Goal: Use online tool/utility: Utilize a website feature to perform a specific function

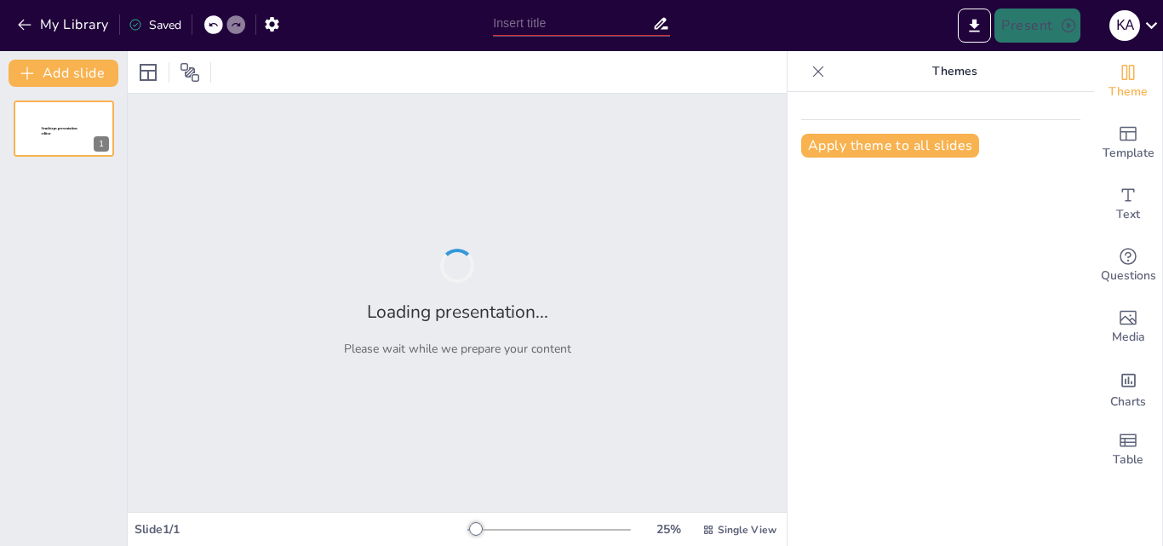
type input "Lacoste en el Mundo: Más Allá de la Ropa"
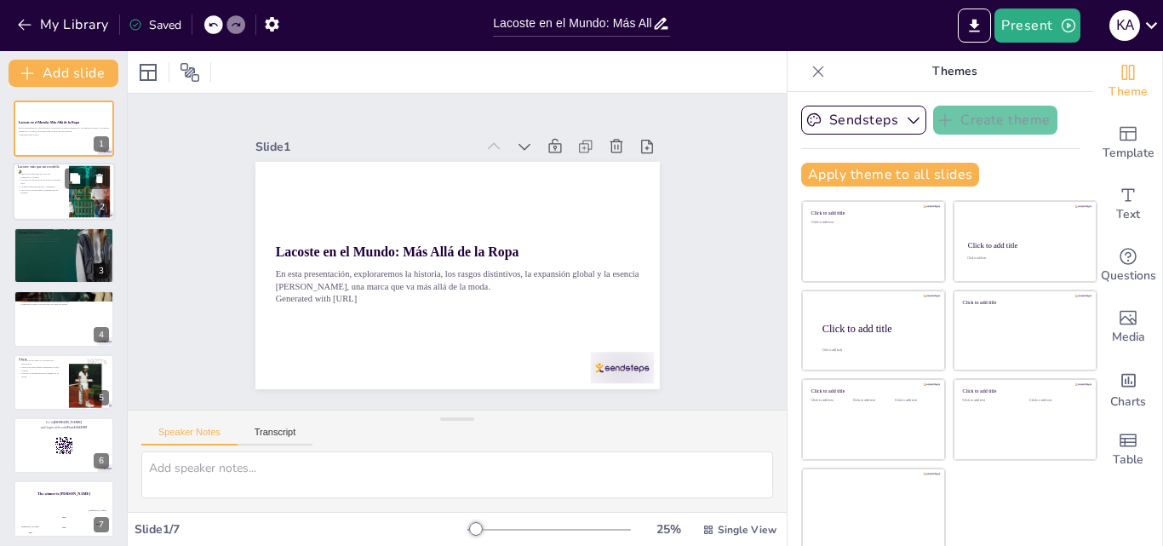
click at [48, 183] on p "Lacoste es conocida por su icónica camiseta polo." at bounding box center [41, 182] width 46 height 6
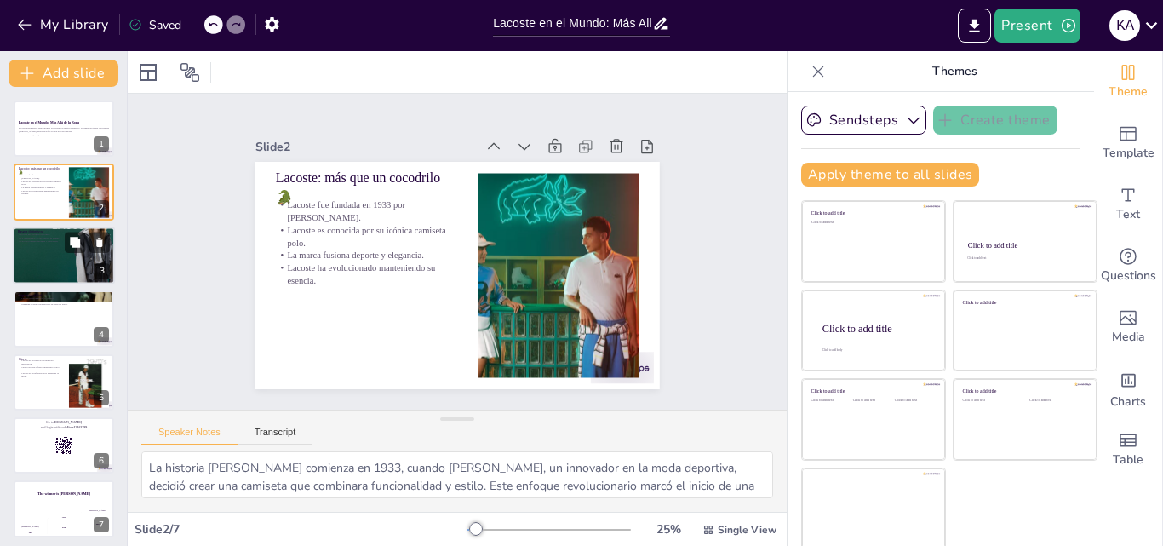
click at [55, 257] on div at bounding box center [64, 255] width 102 height 77
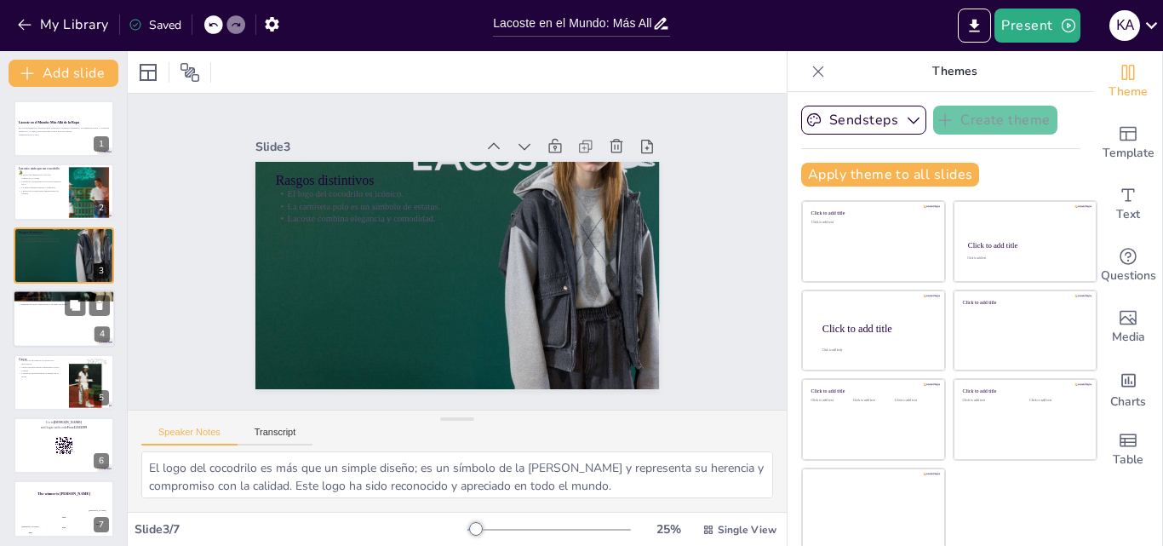
click at [54, 317] on div at bounding box center [64, 318] width 102 height 58
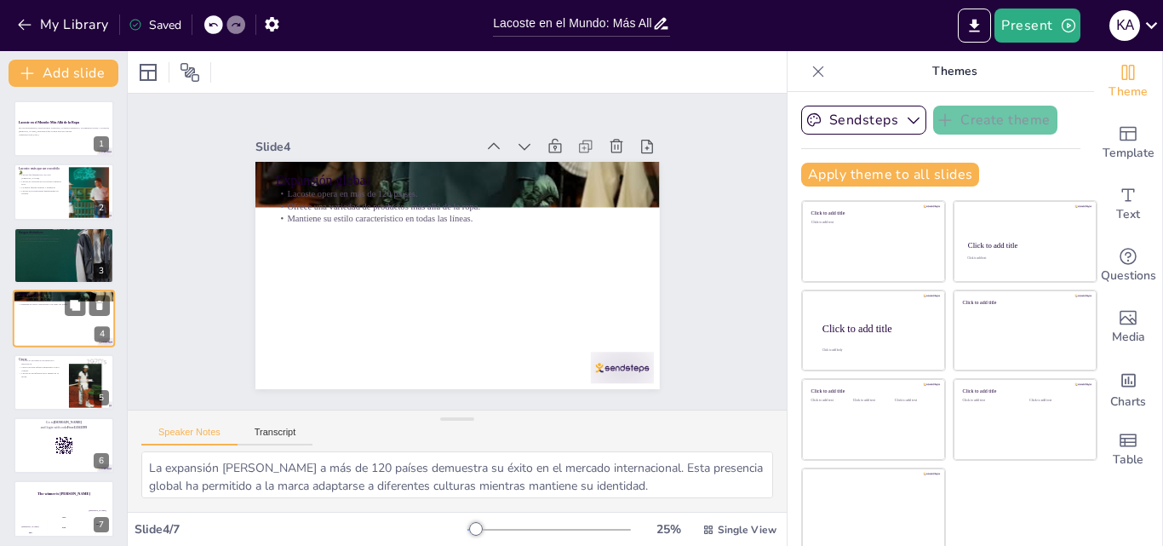
scroll to position [3, 0]
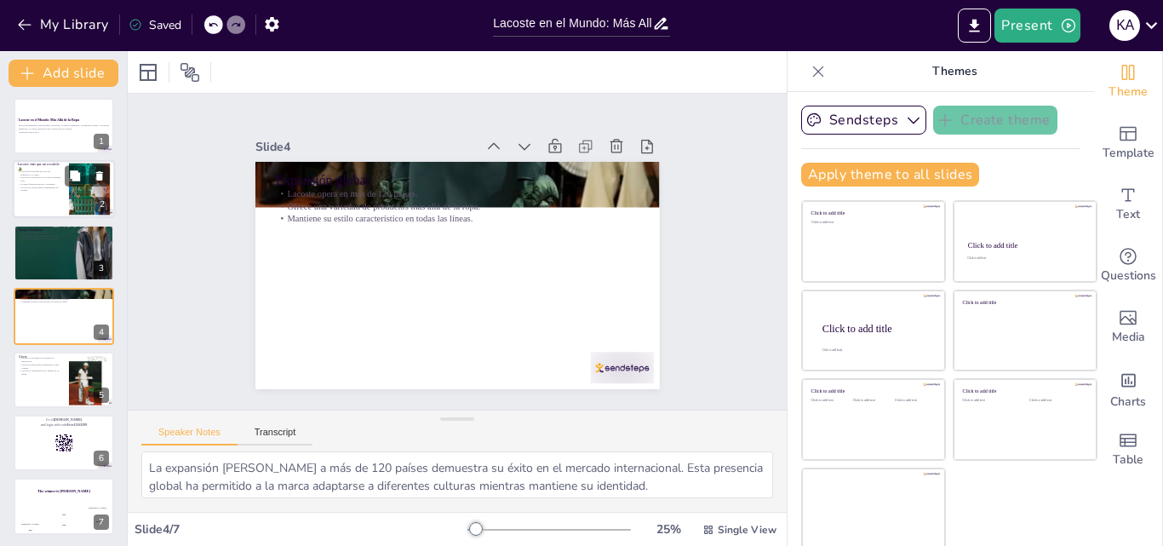
drag, startPoint x: 67, startPoint y: 246, endPoint x: 38, endPoint y: 193, distance: 60.2
click at [38, 193] on div "Lacoste en el Mundo: Más Allá de la Ropa En esta presentación, exploraremos la …" at bounding box center [63, 316] width 127 height 437
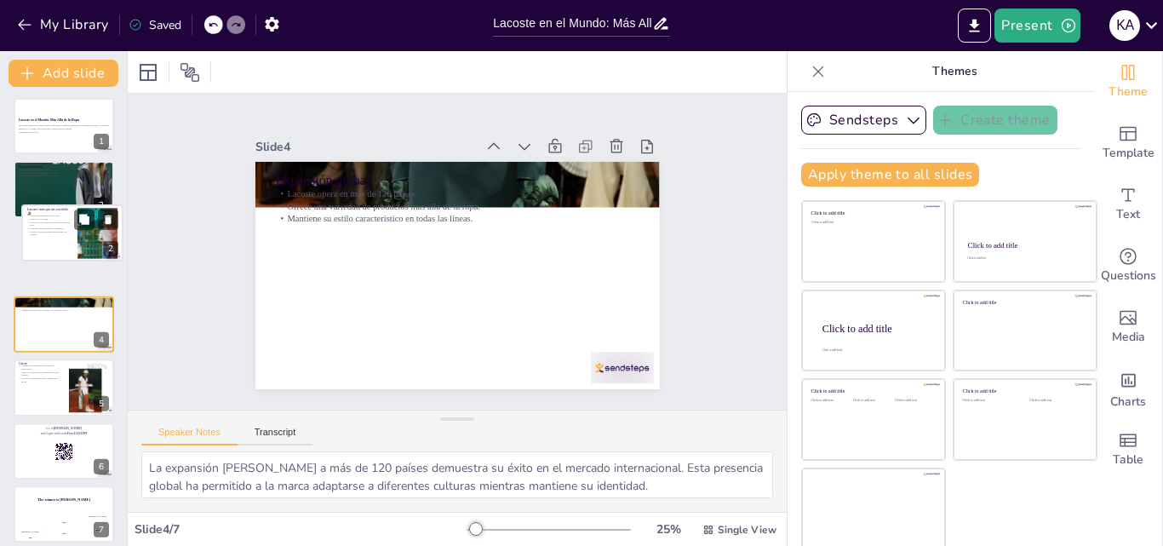
scroll to position [1, 0]
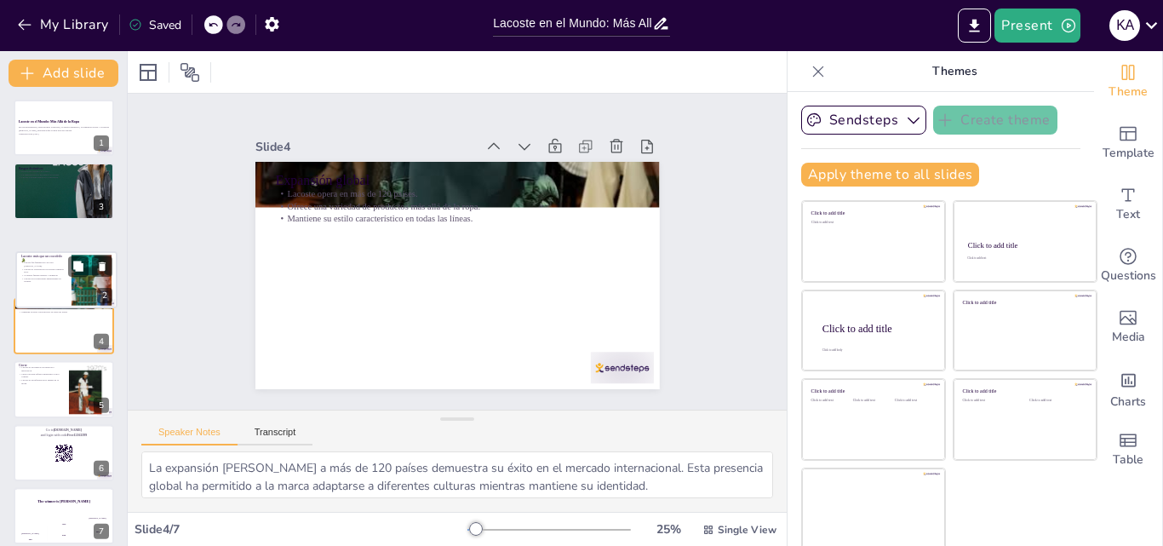
drag, startPoint x: 38, startPoint y: 193, endPoint x: 35, endPoint y: 298, distance: 104.8
click at [35, 298] on div at bounding box center [66, 279] width 100 height 56
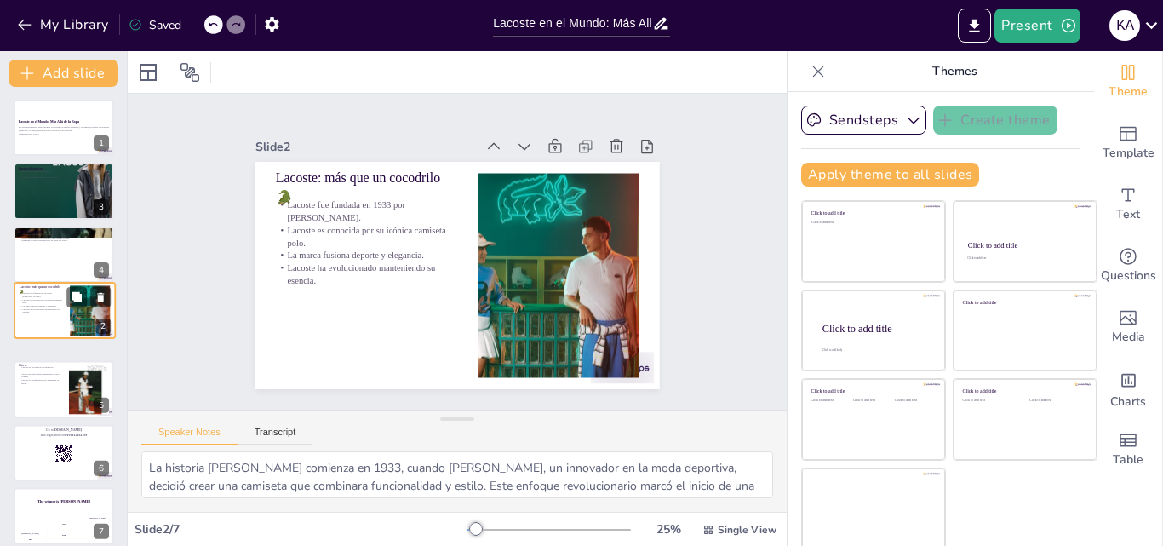
scroll to position [0, 0]
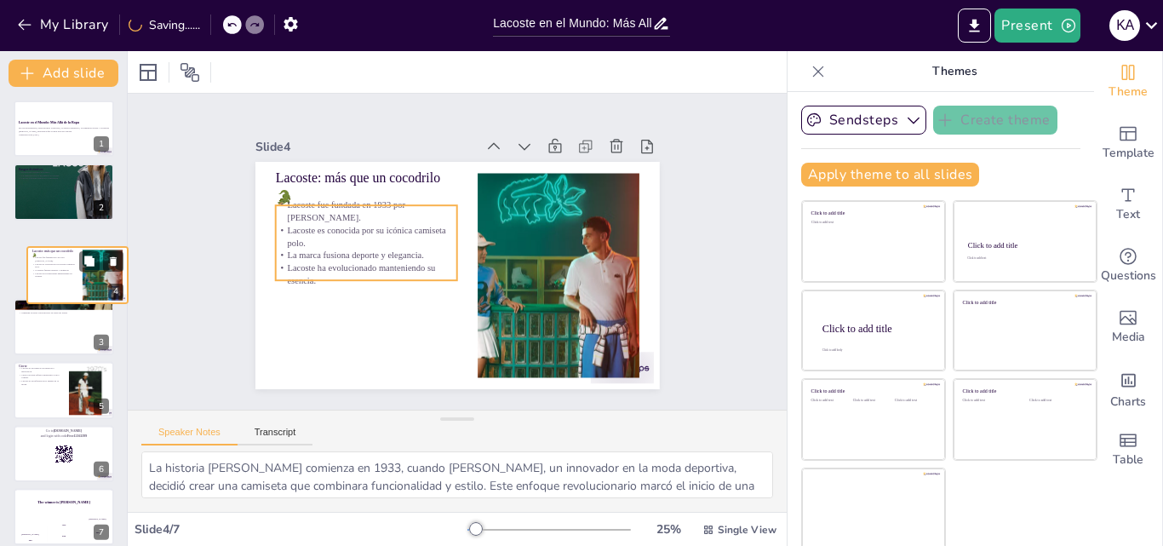
drag, startPoint x: 49, startPoint y: 321, endPoint x: 63, endPoint y: 271, distance: 52.0
click at [63, 272] on p "Lacoste ha evolucionado manteniendo su esencia." at bounding box center [54, 275] width 45 height 6
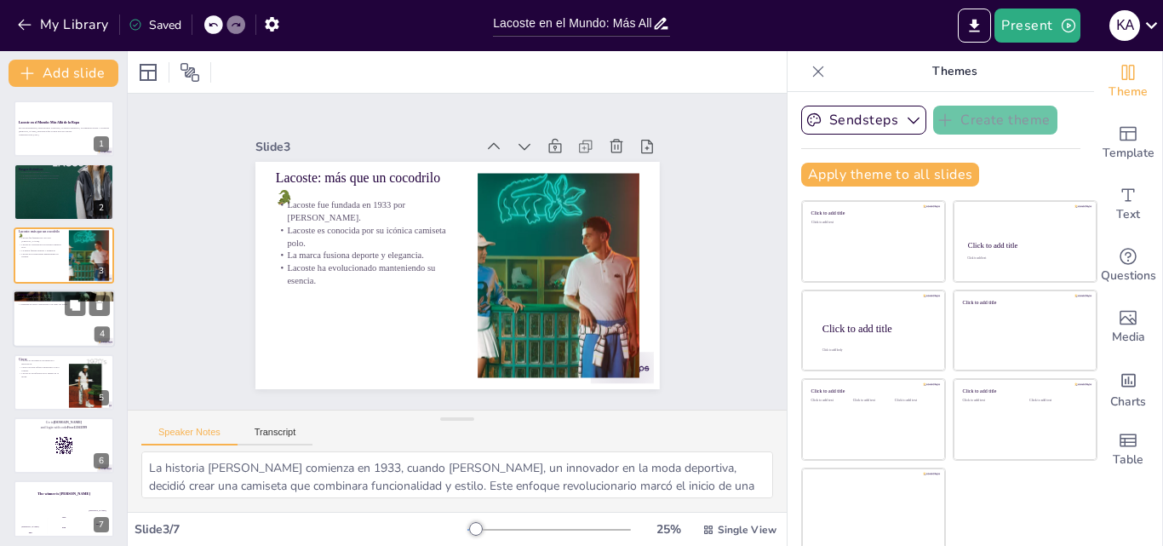
scroll to position [5, 0]
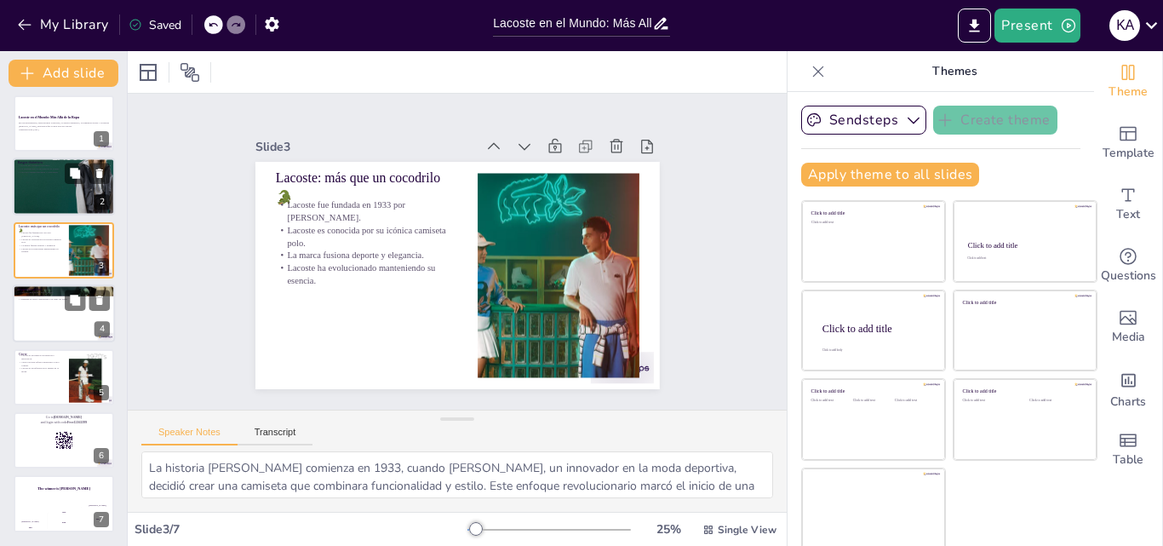
click at [56, 184] on div at bounding box center [64, 186] width 102 height 77
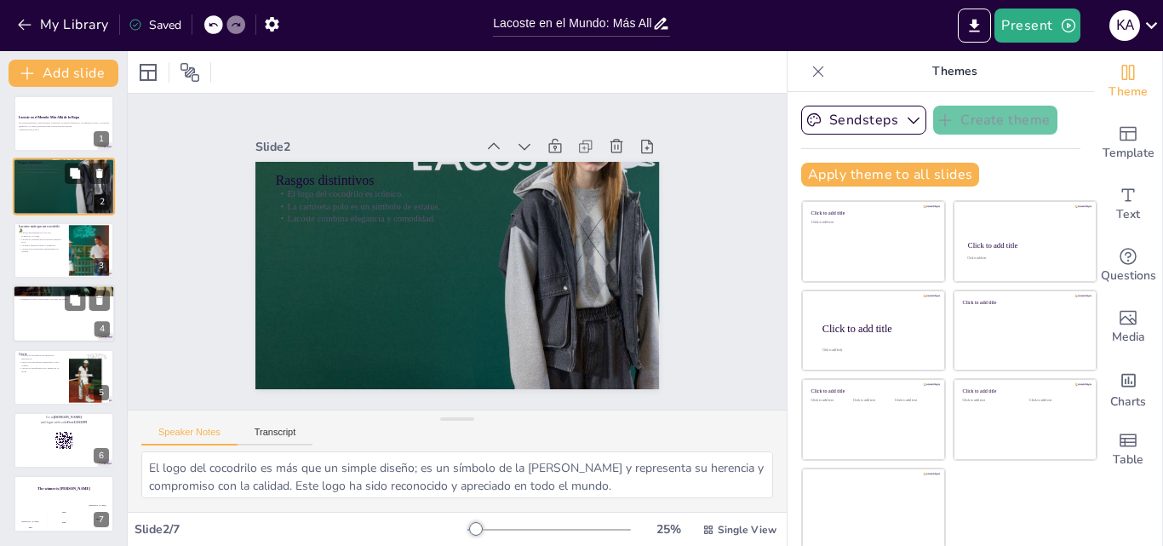
scroll to position [0, 0]
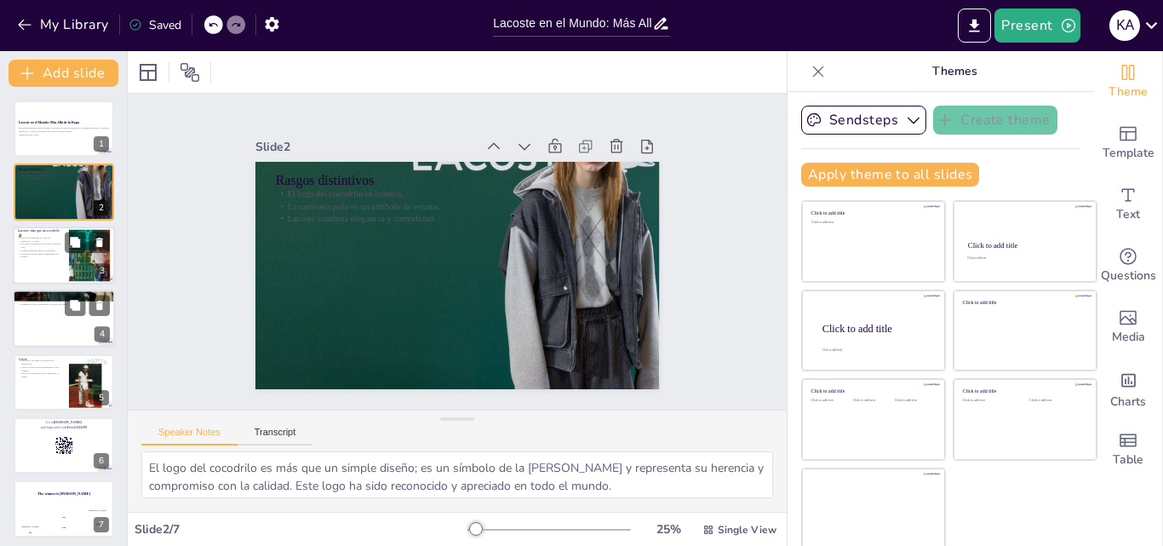
click at [43, 238] on p "Lacoste fue fundada en 1933 por [PERSON_NAME]." at bounding box center [41, 239] width 46 height 6
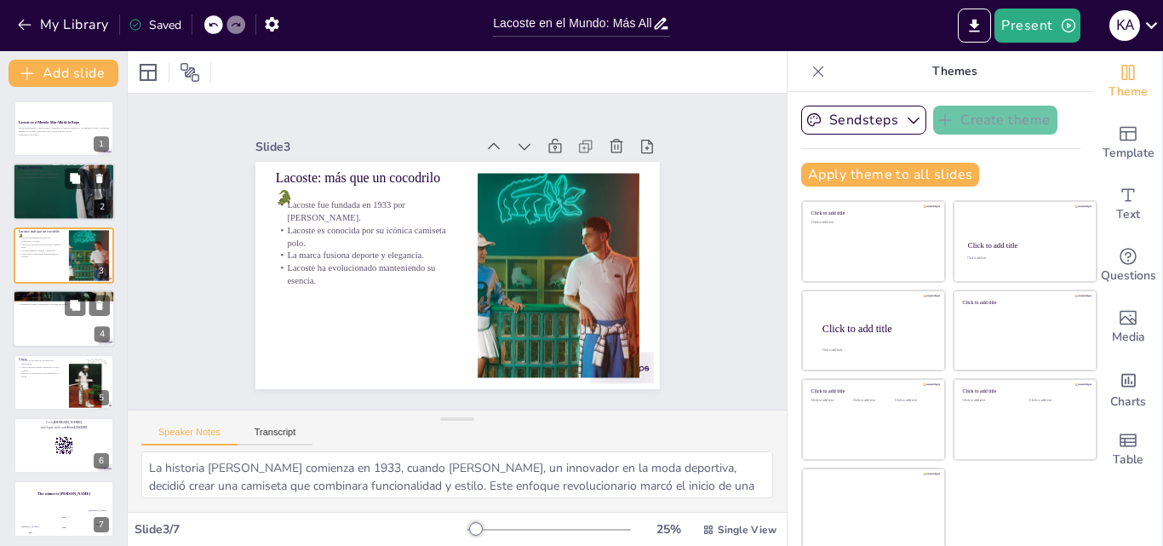
click at [51, 167] on p "Rasgos distintivos" at bounding box center [64, 168] width 92 height 5
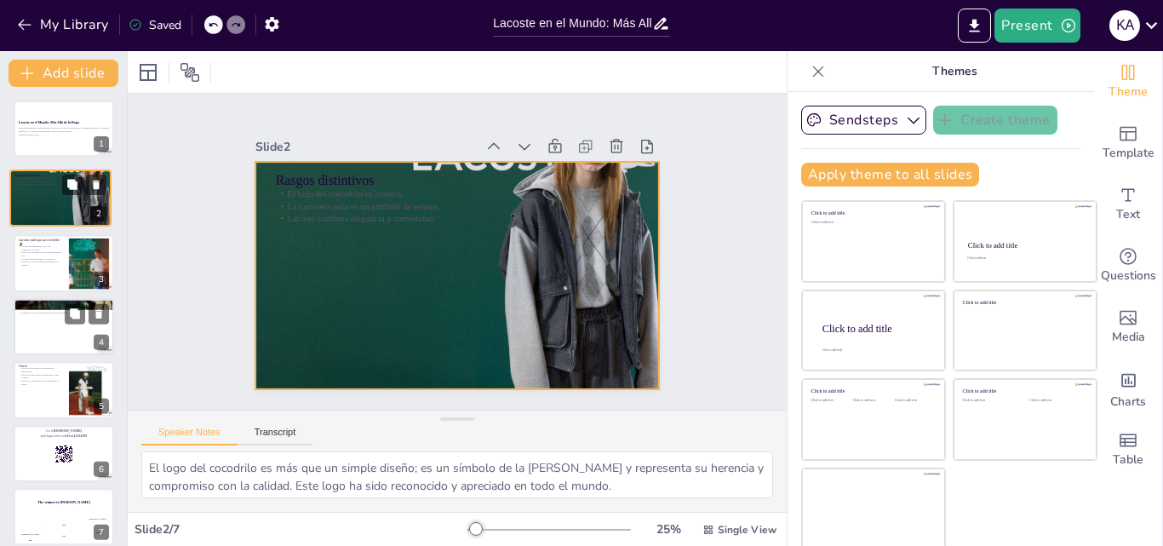
drag, startPoint x: 47, startPoint y: 187, endPoint x: 35, endPoint y: 249, distance: 62.4
click at [35, 236] on div at bounding box center [60, 198] width 100 height 76
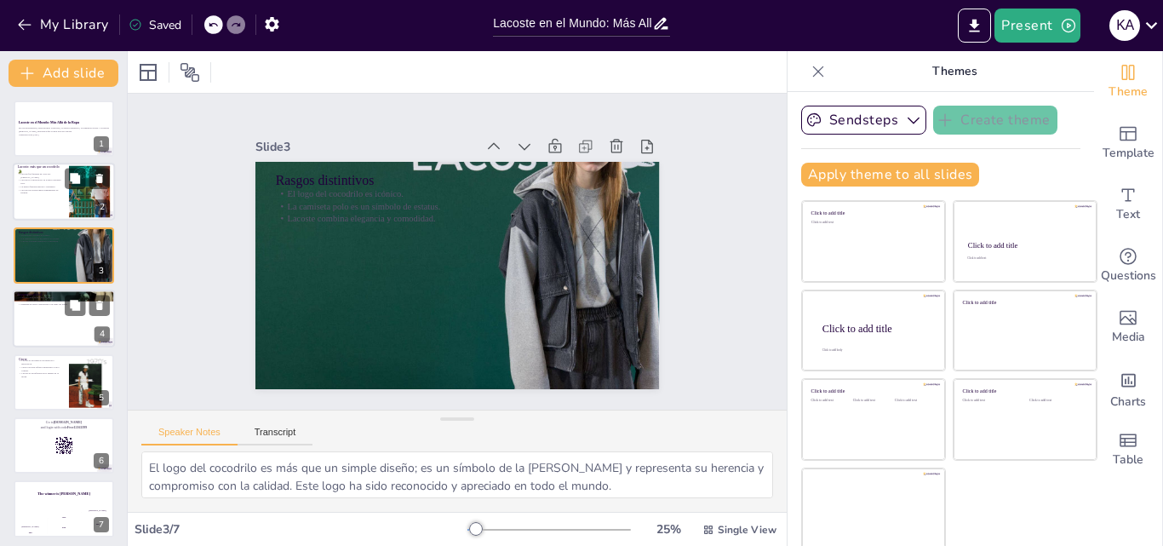
click at [49, 334] on div at bounding box center [64, 318] width 102 height 58
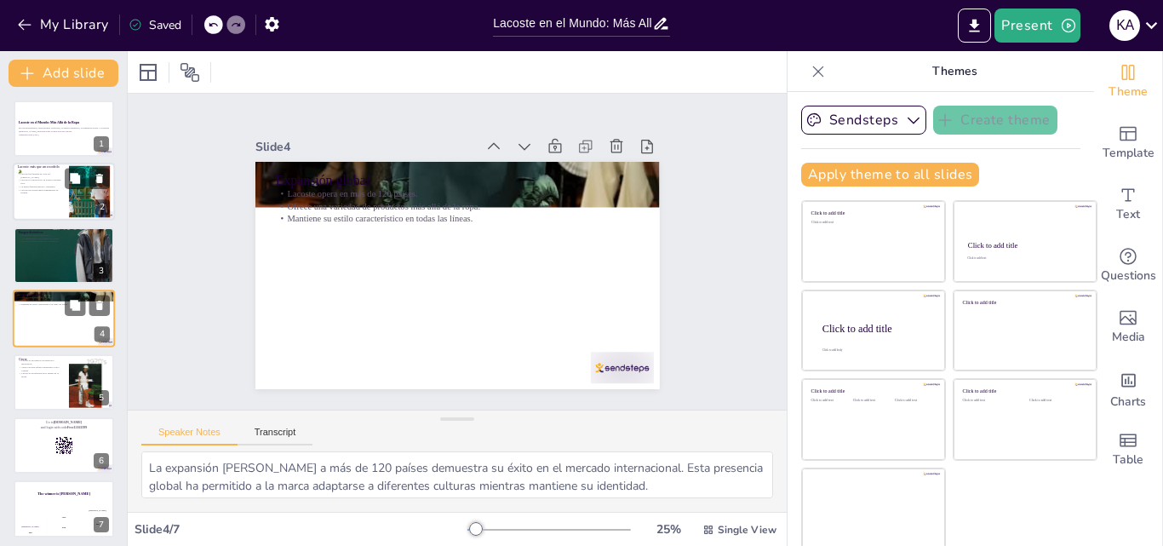
scroll to position [3, 0]
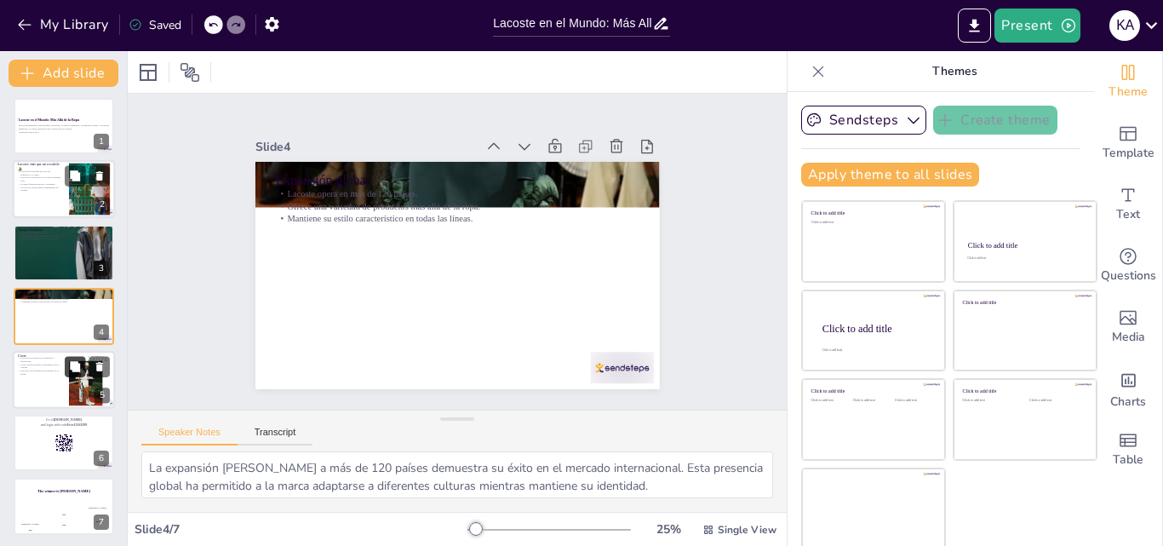
click at [80, 363] on icon at bounding box center [75, 366] width 12 height 12
type textarea "La fusión de tradición e innovación es lo que hace [PERSON_NAME] única. La marc…"
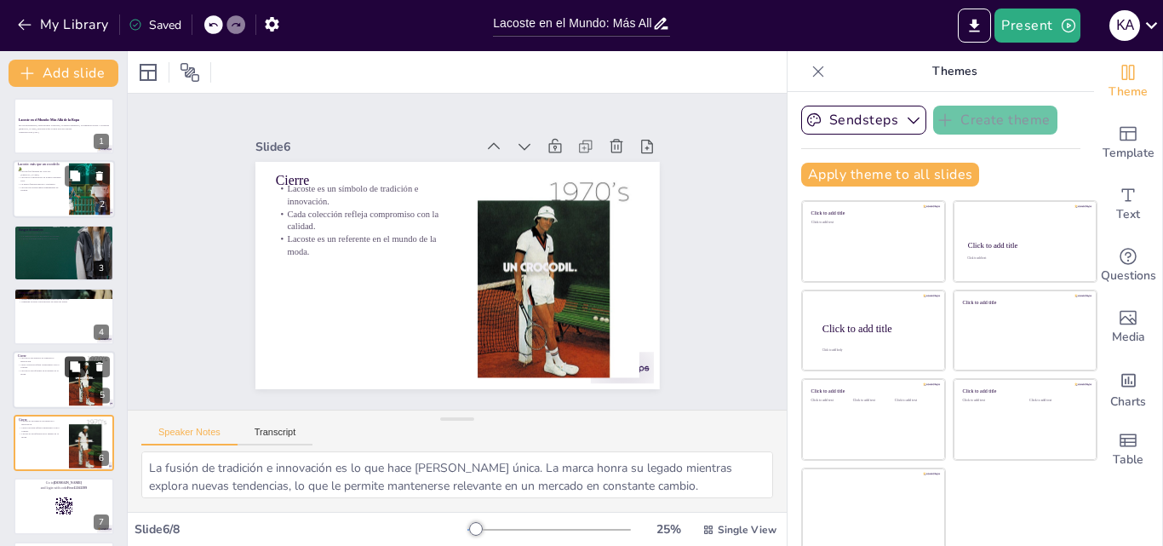
scroll to position [68, 0]
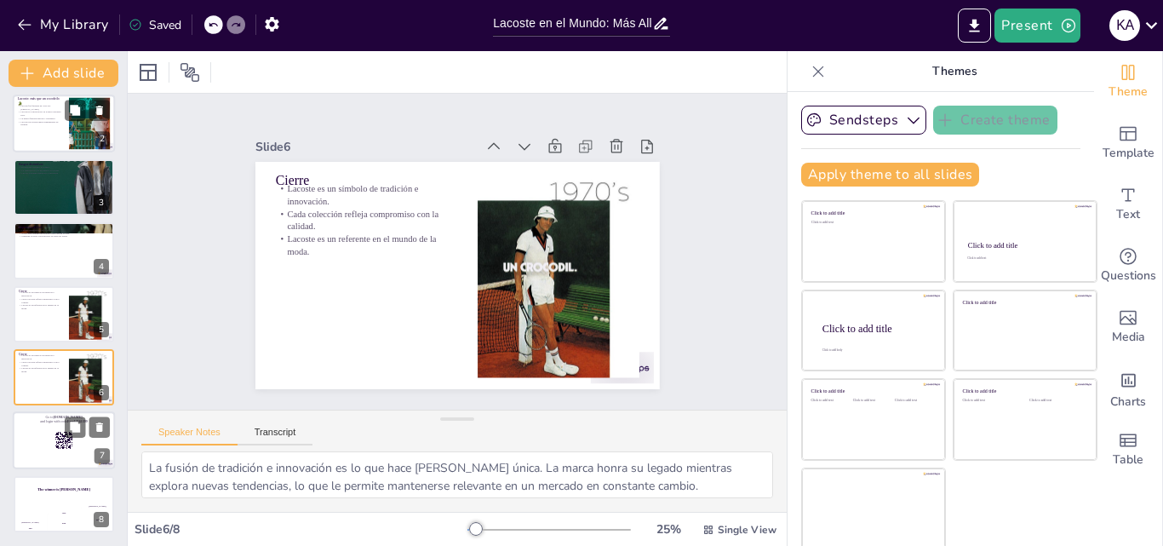
click at [23, 435] on div at bounding box center [64, 441] width 102 height 58
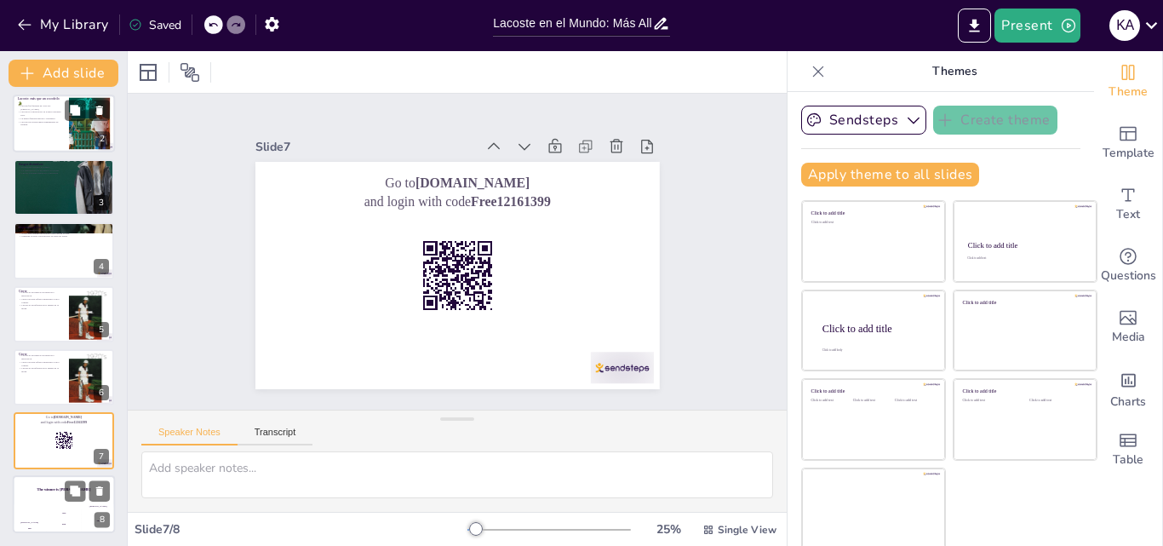
click at [57, 512] on div "Jaap" at bounding box center [64, 512] width 34 height 3
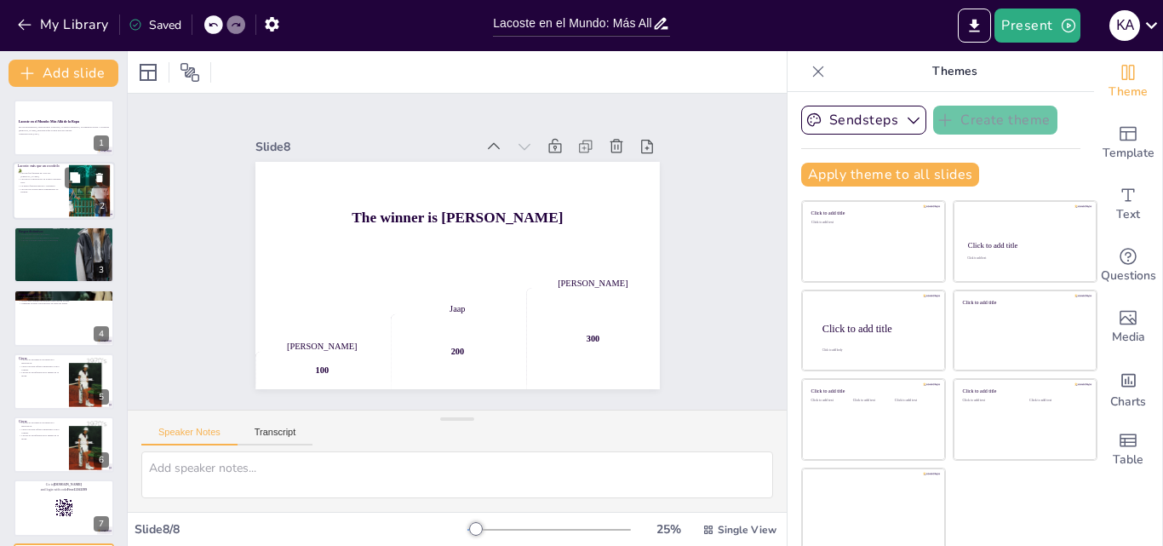
scroll to position [0, 0]
click at [39, 144] on div at bounding box center [64, 129] width 102 height 58
